Goal: Transaction & Acquisition: Book appointment/travel/reservation

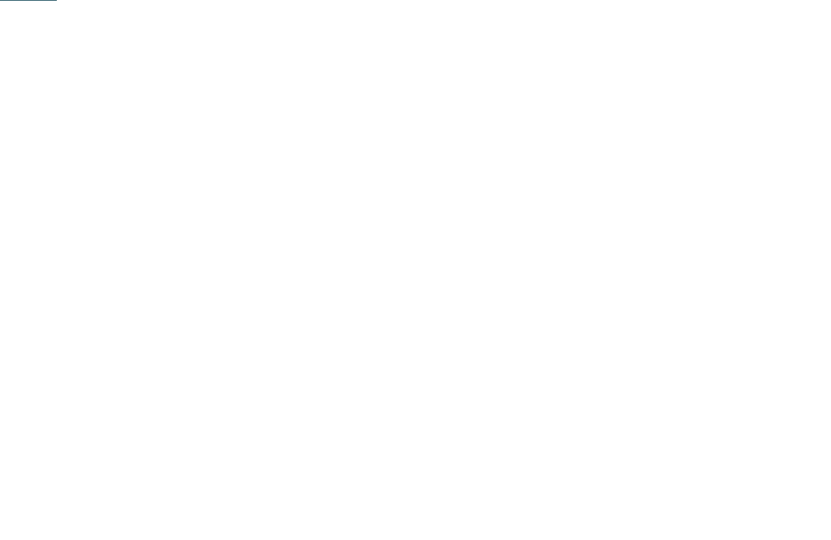
scroll to position [468, 0]
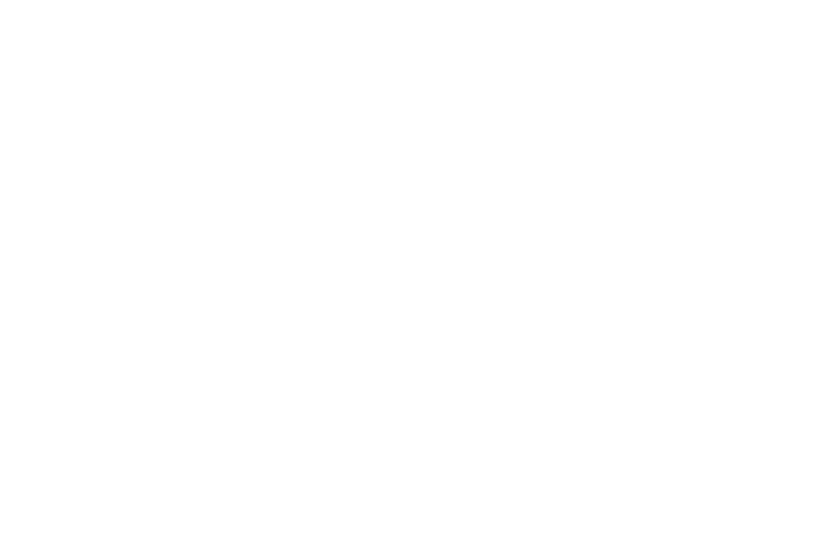
click at [133, 273] on div "Familienhotels Alle Hotels im Überblick" at bounding box center [123, 256] width 182 height 102
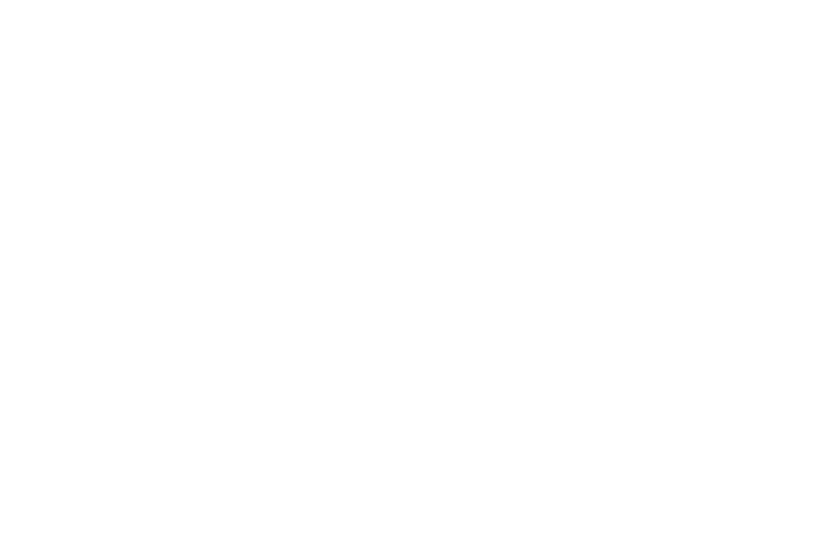
scroll to position [46, 0]
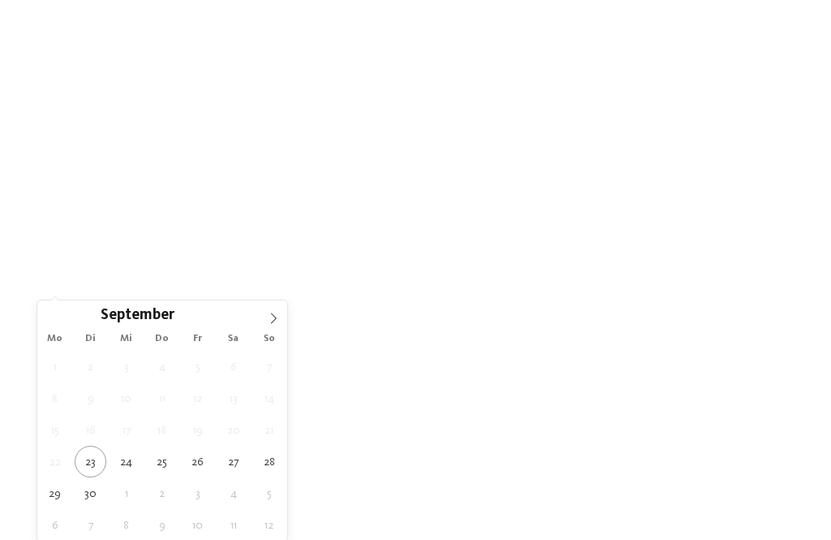
scroll to position [44, 0]
type div "26.09.2025"
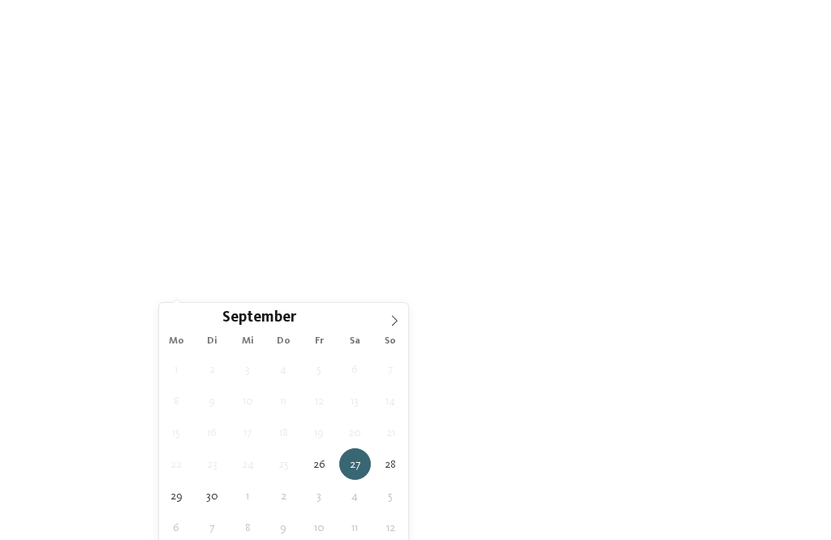
type div "30.09.2025"
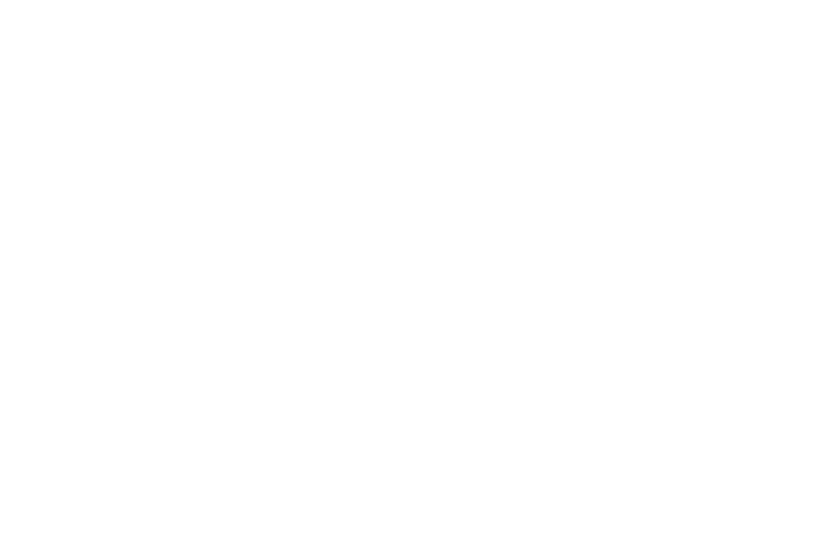
click at [613, 287] on span "Family Experiences" at bounding box center [581, 288] width 76 height 11
click at [515, 422] on div "übernehmen" at bounding box center [415, 438] width 211 height 32
click at [100, 422] on div "26.09.2025 30.09.2025 Region" at bounding box center [415, 377] width 831 height 132
click at [106, 401] on span "Öffnungszeit" at bounding box center [80, 401] width 71 height 10
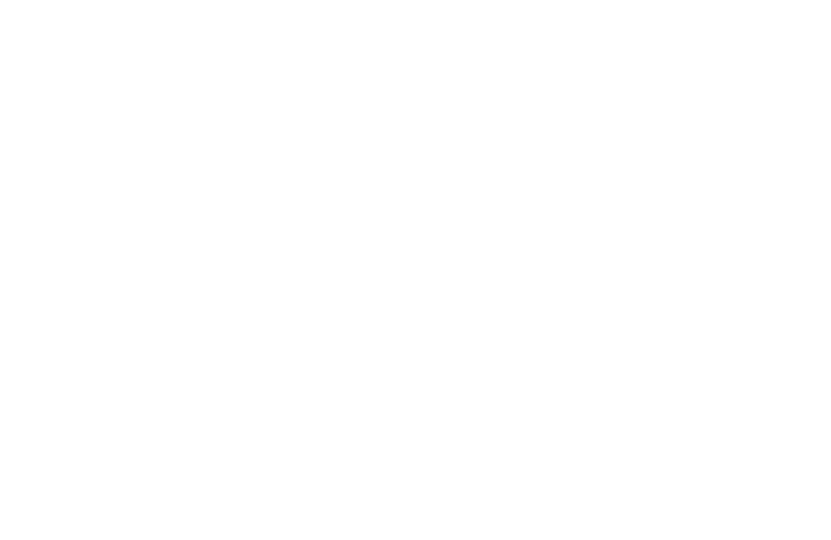
click at [369, 332] on span "Region" at bounding box center [338, 331] width 76 height 11
click at [487, 239] on div "Meraner Land" at bounding box center [415, 255] width 211 height 32
click at [477, 360] on div "übernehmen" at bounding box center [415, 376] width 211 height 32
click at [484, 327] on span "Meine Wünsche" at bounding box center [460, 332] width 76 height 11
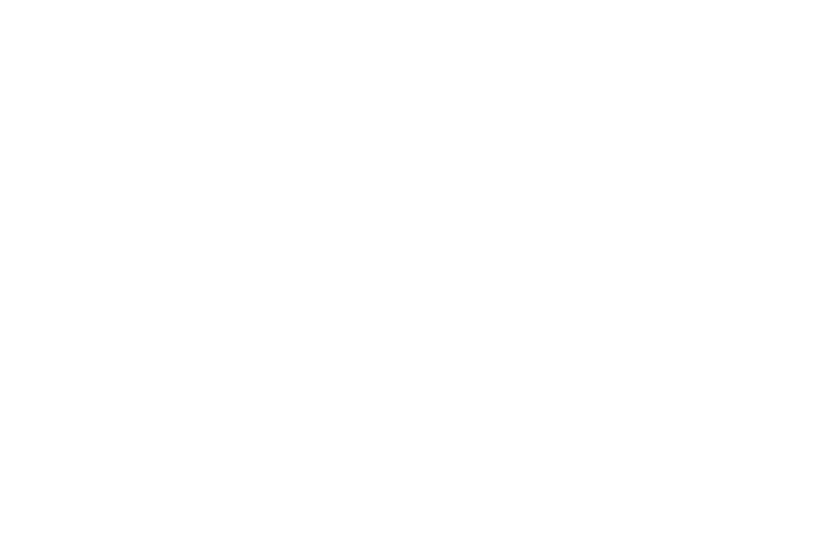
click at [389, 127] on div at bounding box center [383, 128] width 16 height 16
click at [459, 422] on div "übernehmen" at bounding box center [415, 438] width 471 height 32
click at [813, 40] on span "Menü" at bounding box center [803, 37] width 26 height 14
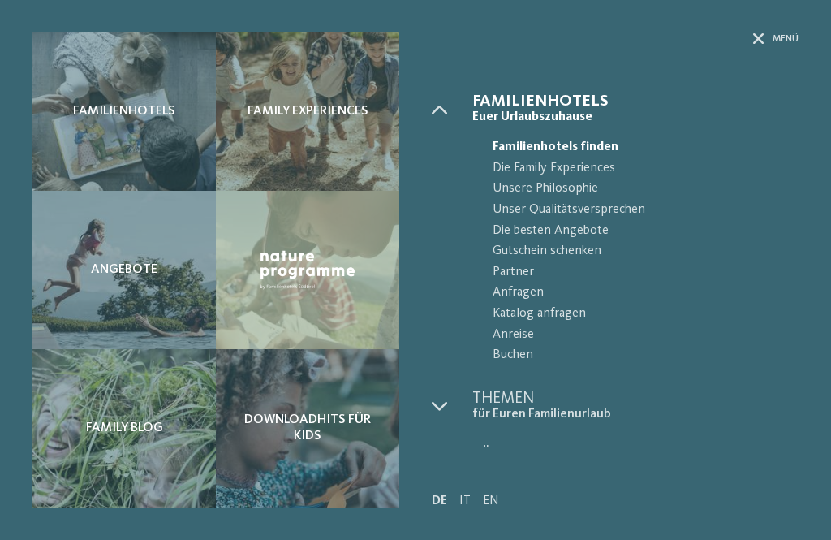
click at [586, 230] on span "Die besten Angebote" at bounding box center [646, 231] width 306 height 21
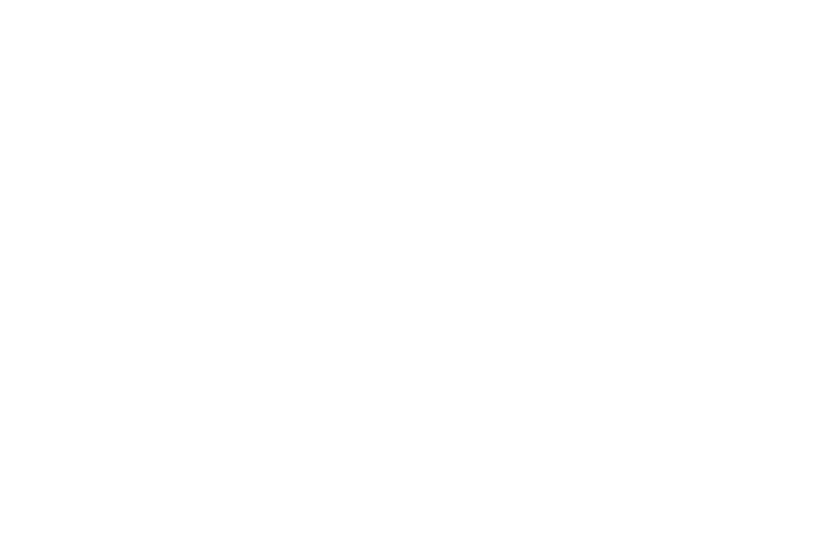
scroll to position [296, 0]
click at [740, 102] on icon at bounding box center [726, 116] width 35 height 28
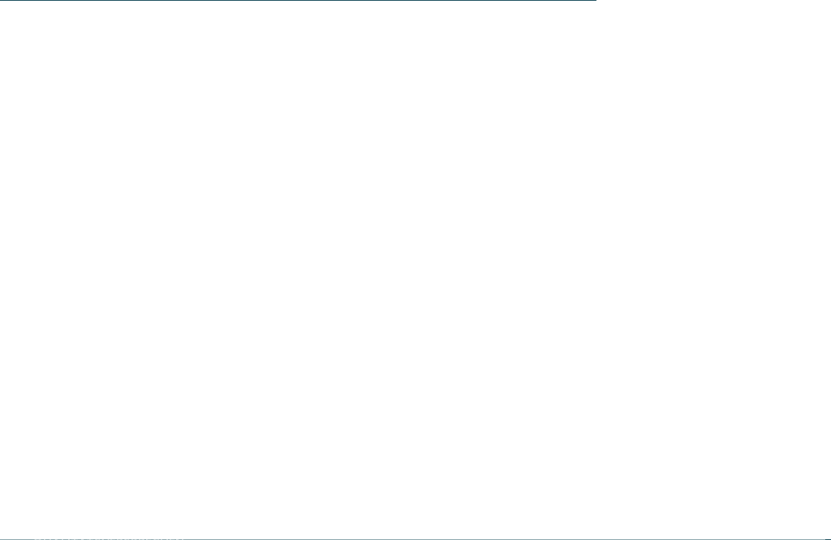
scroll to position [1570, 0]
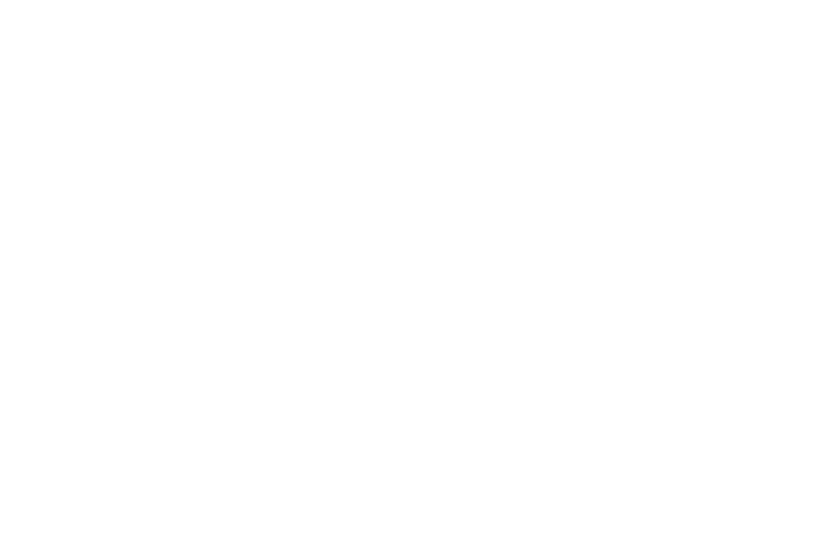
click at [129, 289] on div "Familienhotel finden" at bounding box center [123, 304] width 182 height 91
click at [643, 367] on h4 "TYROL family retreat" at bounding box center [611, 377] width 343 height 21
